Goal: Transaction & Acquisition: Purchase product/service

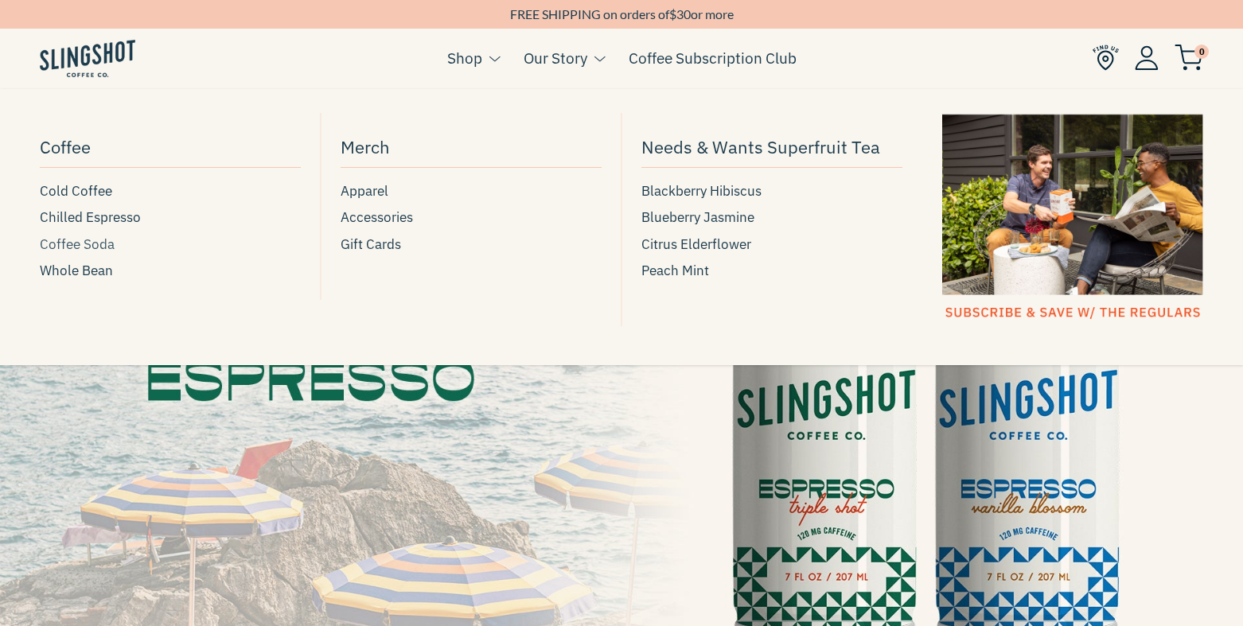
click at [72, 247] on span "Coffee Soda" at bounding box center [77, 244] width 75 height 21
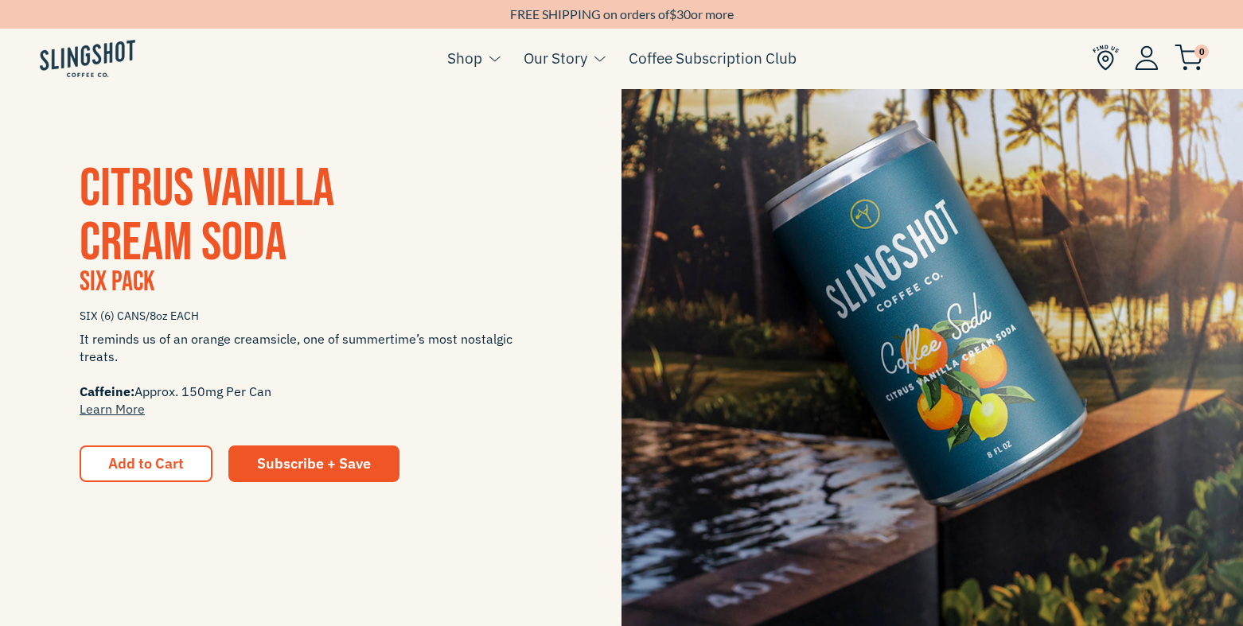
scroll to position [335, 0]
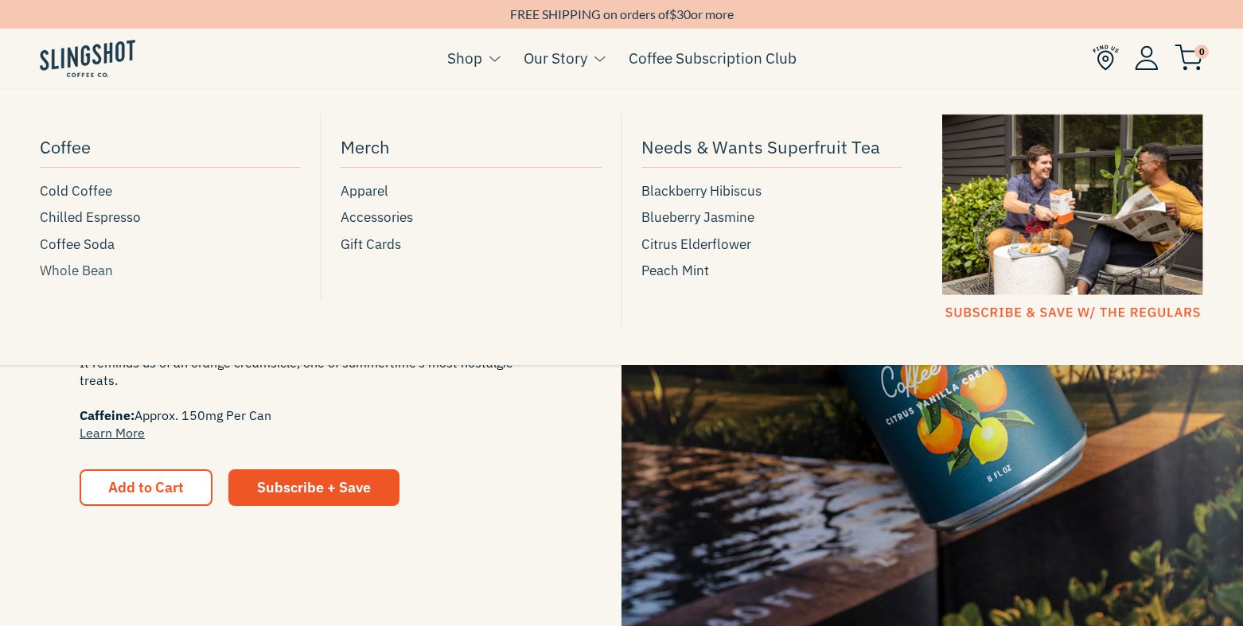
click at [91, 275] on span "Whole Bean" at bounding box center [76, 270] width 73 height 21
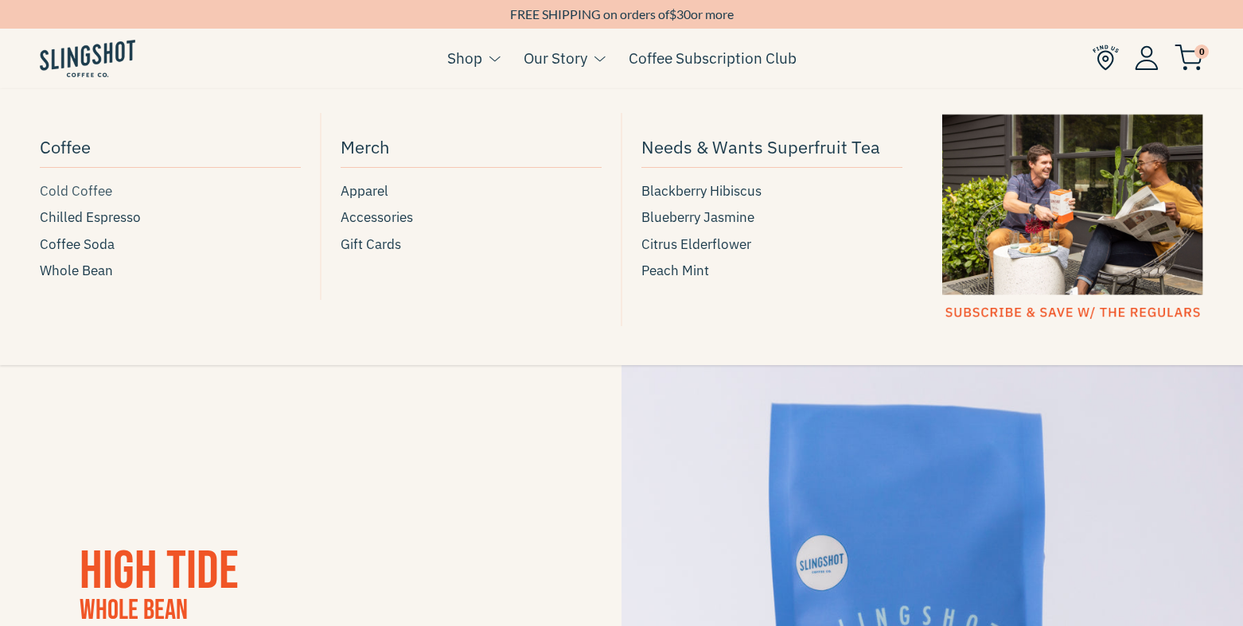
click at [92, 195] on span "Cold Coffee" at bounding box center [76, 191] width 72 height 21
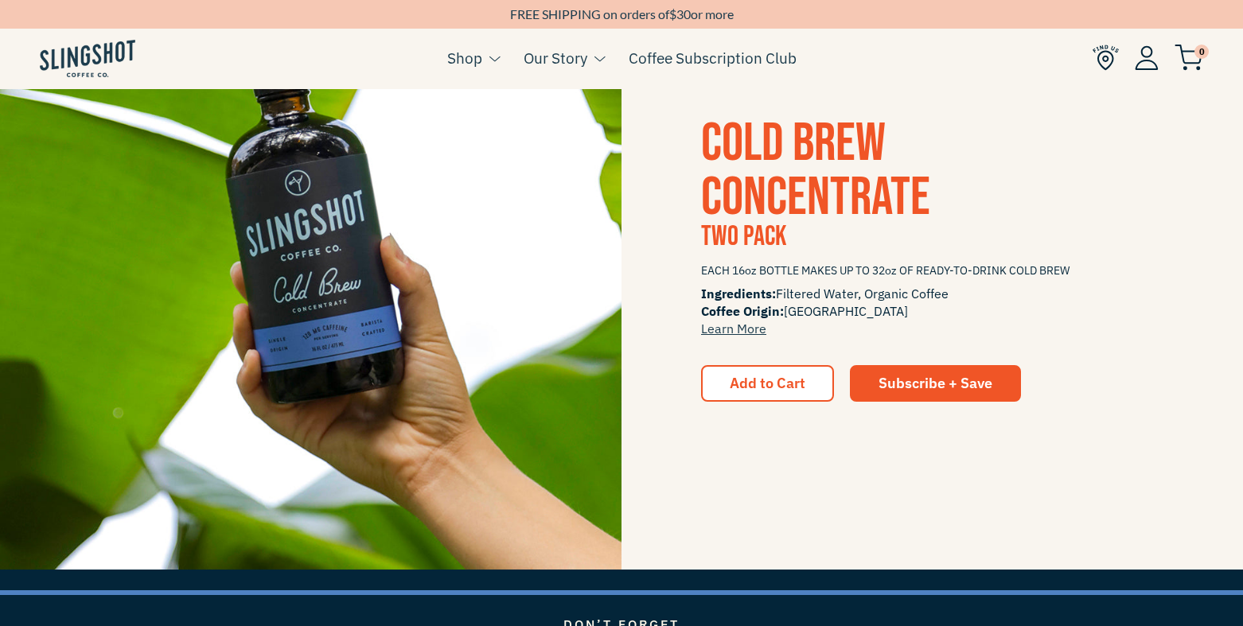
scroll to position [2186, 0]
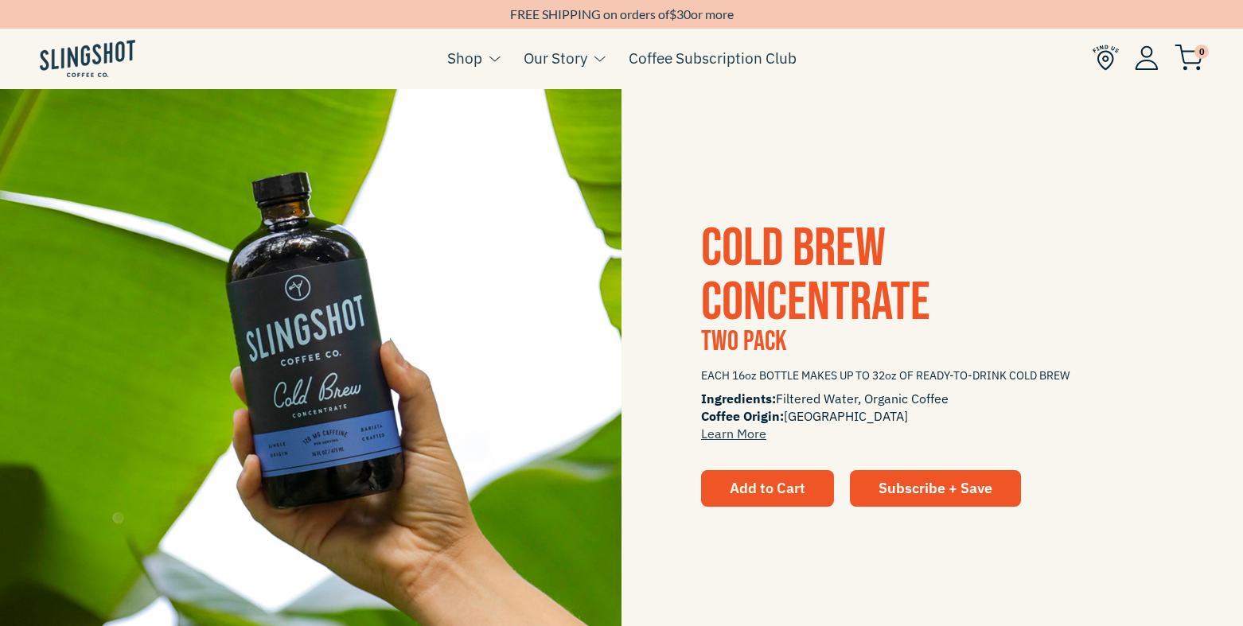
click at [773, 476] on button "Add to Cart" at bounding box center [767, 488] width 133 height 37
click at [769, 489] on span "Add to Cart" at bounding box center [768, 488] width 76 height 18
click at [768, 488] on span "Add to Cart" at bounding box center [768, 488] width 76 height 18
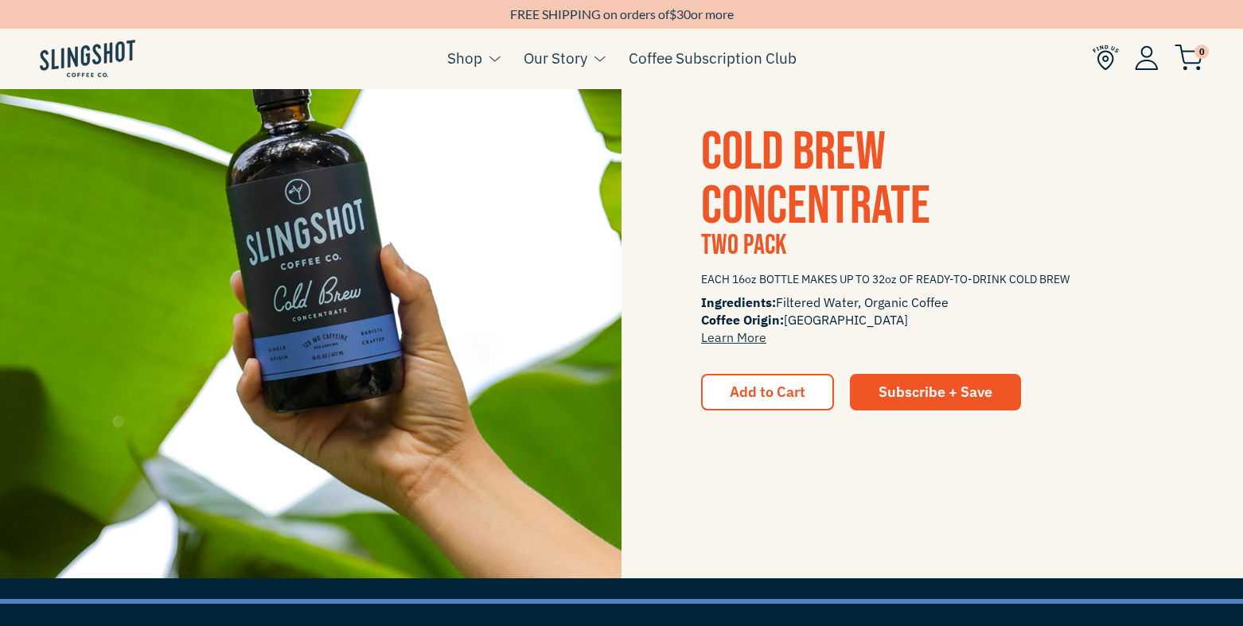
scroll to position [2284, 0]
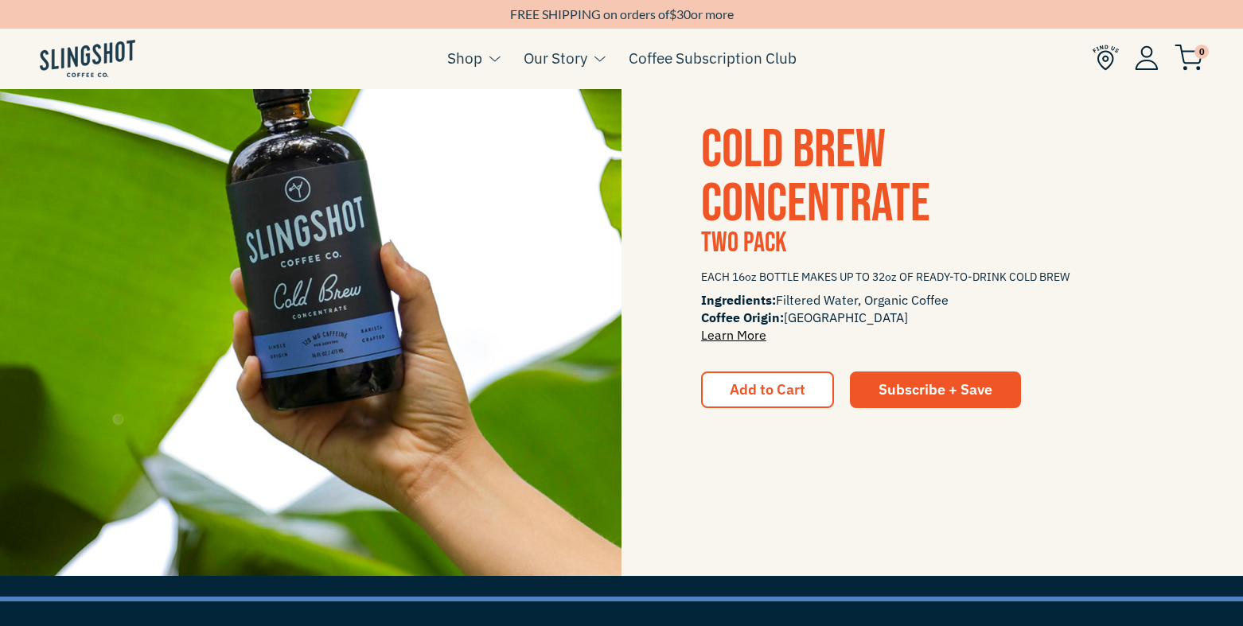
click at [738, 336] on link "Learn More" at bounding box center [733, 335] width 65 height 16
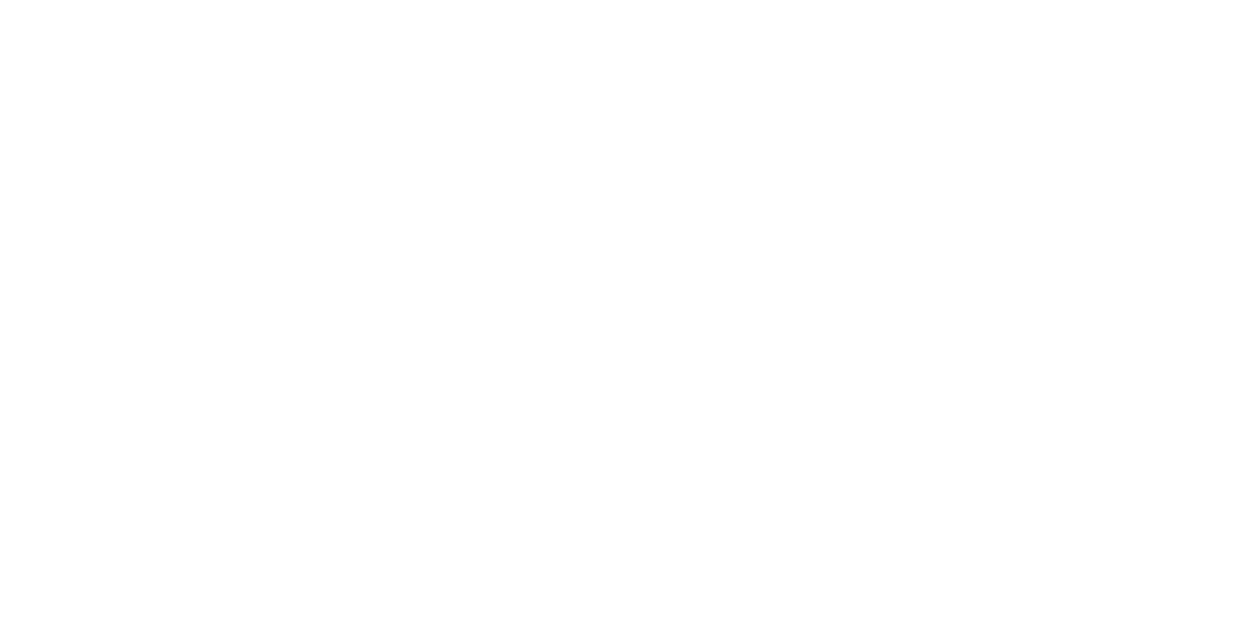
scroll to position [2284, 0]
